Goal: Contribute content: Add original content to the website for others to see

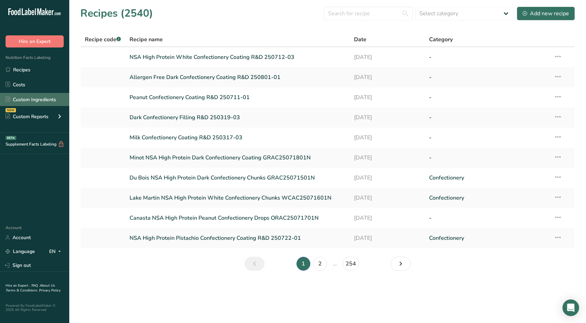
click at [26, 96] on link "Custom Ingredients" at bounding box center [34, 99] width 69 height 13
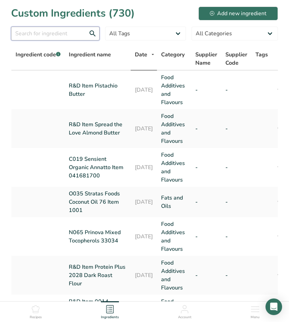
click at [52, 36] on input "text" at bounding box center [55, 34] width 89 height 14
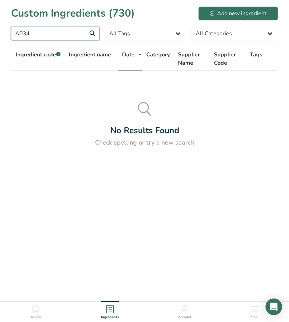
type input "A034"
click at [225, 10] on div "Add new ingredient" at bounding box center [238, 13] width 57 height 8
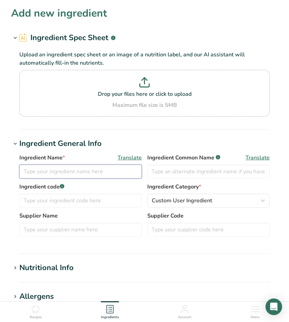
click at [65, 173] on input "text" at bounding box center [80, 172] width 123 height 14
type input "0"
type input "A034 Nutrin Roasted Peanut Extract 100E"
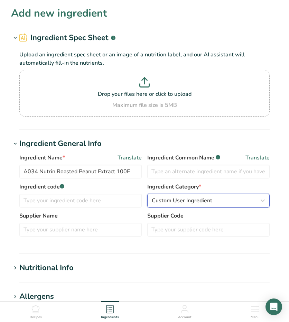
click at [158, 202] on span "Custom User Ingredient" at bounding box center [182, 201] width 61 height 8
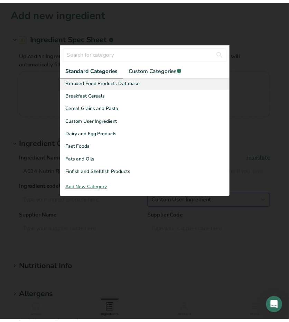
scroll to position [139, 0]
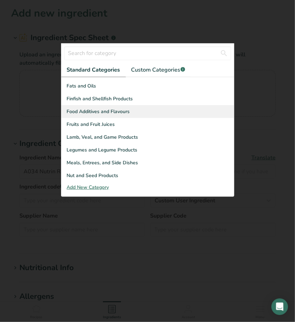
click at [121, 116] on div "Food Additives and Flavours" at bounding box center [147, 111] width 172 height 13
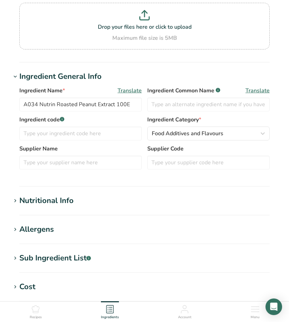
scroll to position [69, 0]
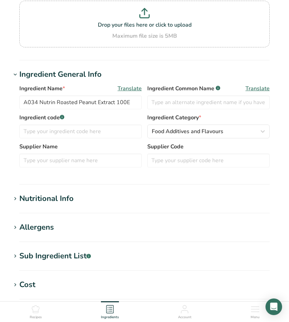
click at [20, 197] on div "Nutritional Info" at bounding box center [46, 198] width 54 height 11
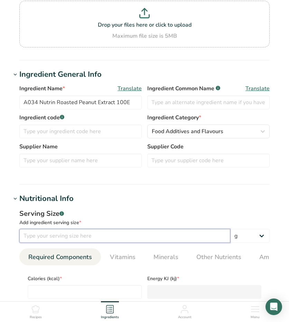
click at [43, 239] on input "number" at bounding box center [124, 236] width 211 height 14
type input "100"
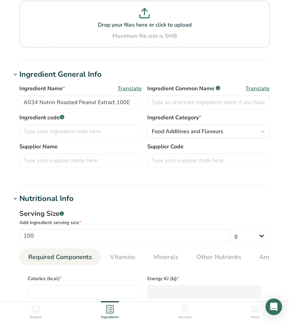
click at [12, 255] on div "Serving Size .a-a{fill:#347362;}.b-a{fill:#fff;} Add ingredient serving size * …" at bounding box center [144, 327] width 267 height 244
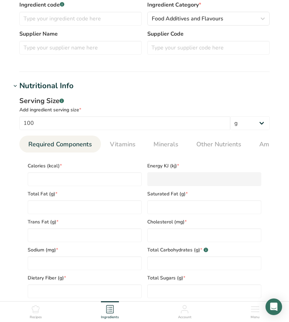
scroll to position [208, 0]
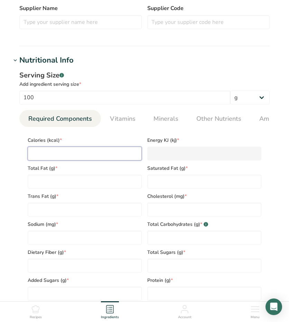
click at [48, 152] on input "number" at bounding box center [85, 154] width 114 height 14
type input "9"
type KJ "37.7"
type input "90"
type KJ "376.6"
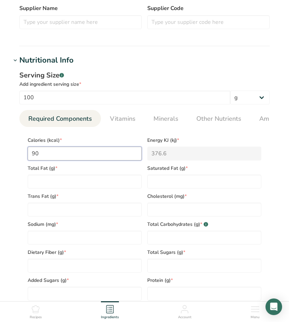
type input "900"
type KJ "3765.6"
type input "900"
type Fat "100"
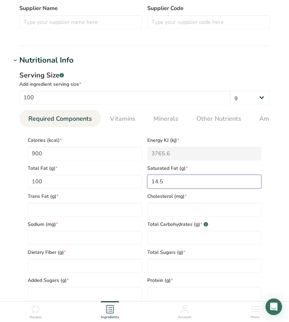
type Fat "14.5"
type Fat "0"
type input "0"
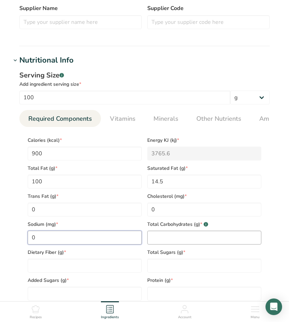
type input "0"
click at [152, 239] on Carbohydrates "number" at bounding box center [205, 238] width 114 height 14
type Carbohydrates "0"
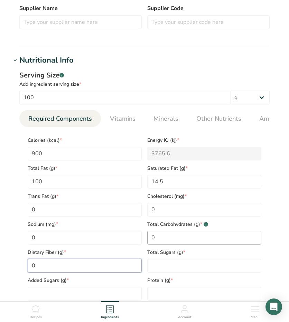
type Fiber "0"
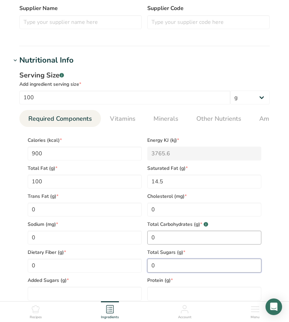
type Sugars "0"
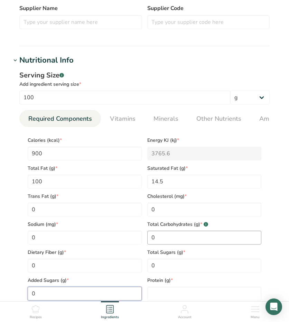
type Sugars "0"
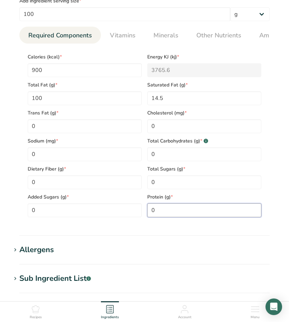
scroll to position [277, 0]
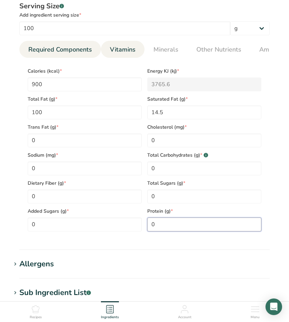
type input "0"
click at [116, 47] on span "Vitamins" at bounding box center [123, 49] width 26 height 9
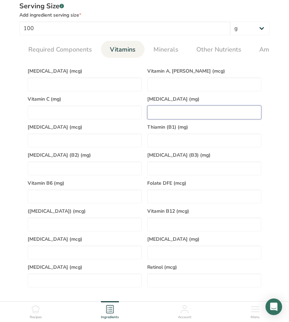
click at [162, 119] on E "number" at bounding box center [205, 113] width 114 height 14
type E "15.6"
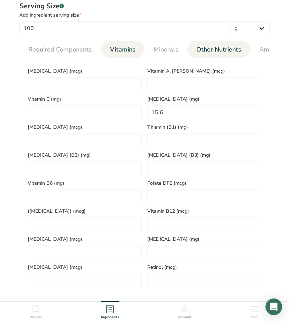
click at [225, 46] on span "Other Nutrients" at bounding box center [219, 49] width 45 height 9
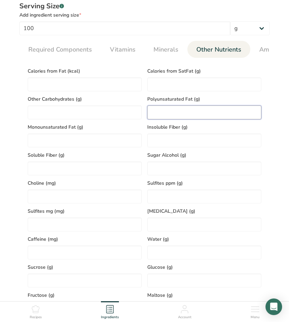
click at [153, 111] on Fat "number" at bounding box center [205, 113] width 114 height 14
type Fat "10.4"
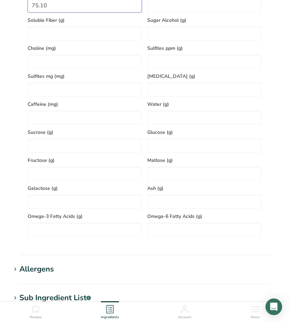
scroll to position [519, 0]
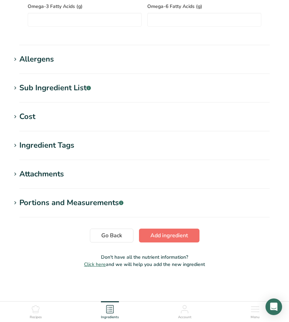
type Fat "75.10"
click at [156, 230] on button "Add ingredient" at bounding box center [169, 236] width 61 height 14
